Goal: Find specific page/section: Find specific page/section

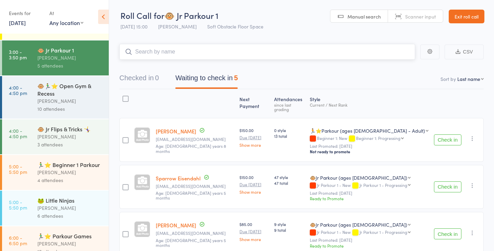
scroll to position [50, 0]
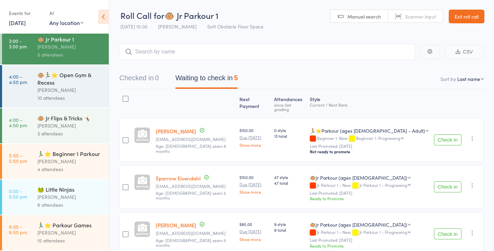
click at [471, 16] on link "Exit roll call" at bounding box center [467, 17] width 36 height 14
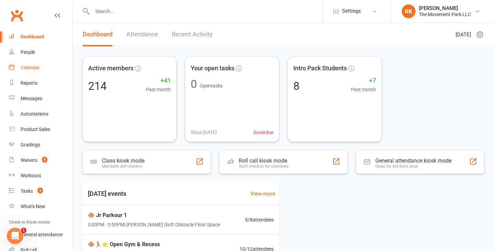
click at [42, 69] on link "Calendar" at bounding box center [40, 67] width 63 height 15
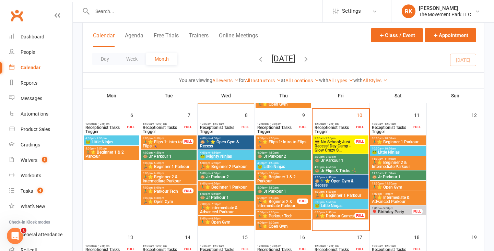
scroll to position [159, 0]
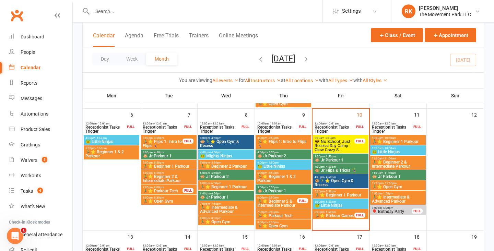
click at [340, 214] on span "🏃‍♂️⭐ Parkour Games" at bounding box center [334, 216] width 40 height 4
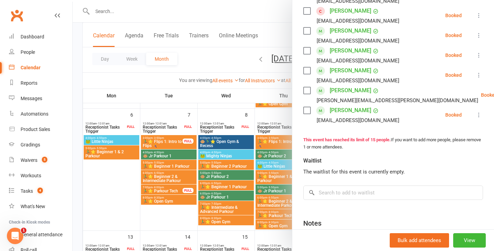
scroll to position [303, 0]
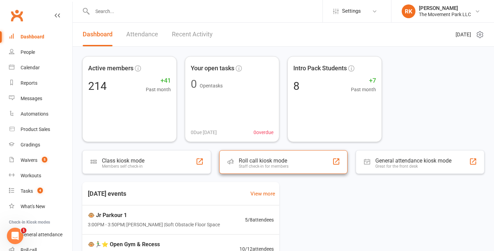
click at [277, 168] on div "Staff check-in for members" at bounding box center [264, 166] width 50 height 5
